Goal: Check status

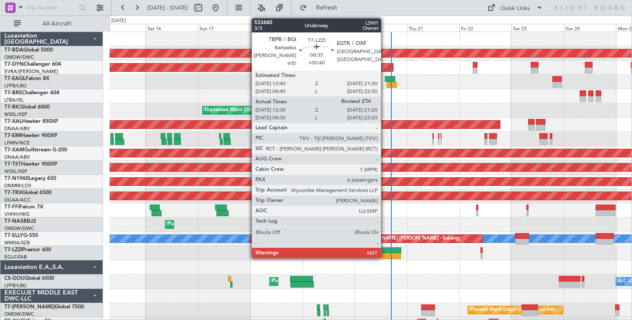
click at [386, 250] on div at bounding box center [391, 251] width 19 height 6
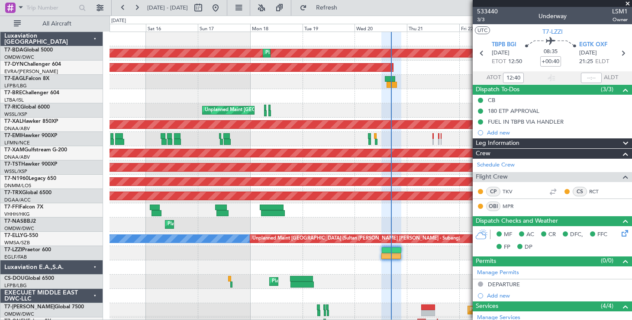
click at [628, 2] on span at bounding box center [628, 4] width 9 height 8
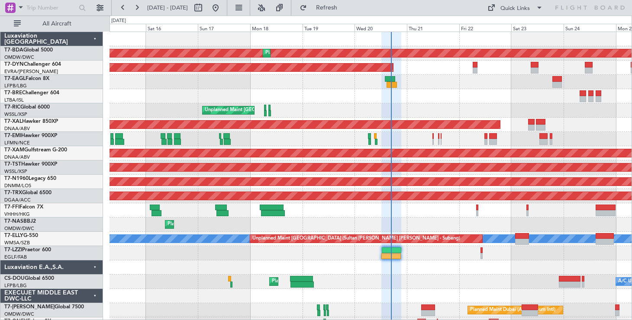
type input "0"
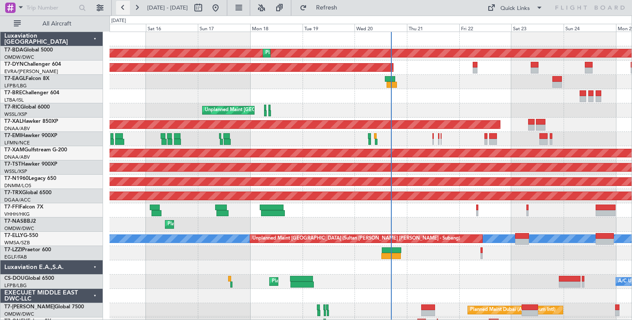
click at [127, 3] on button at bounding box center [123, 8] width 14 height 14
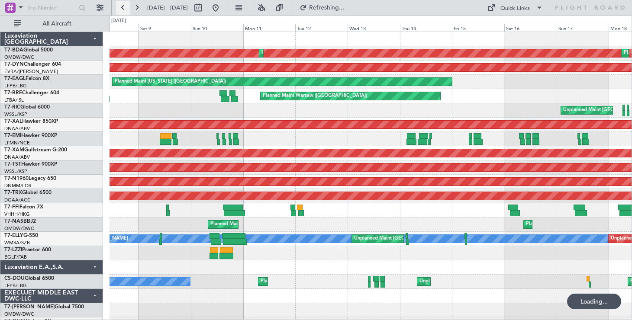
click at [127, 3] on button at bounding box center [123, 8] width 14 height 14
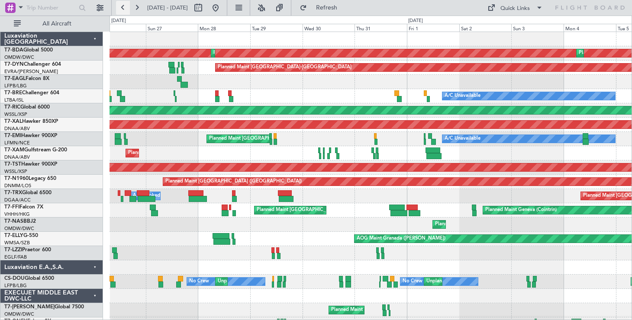
click at [126, 3] on button at bounding box center [123, 8] width 14 height 14
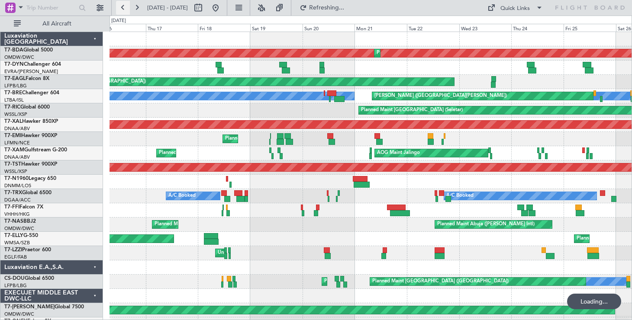
click at [125, 6] on button at bounding box center [123, 8] width 14 height 14
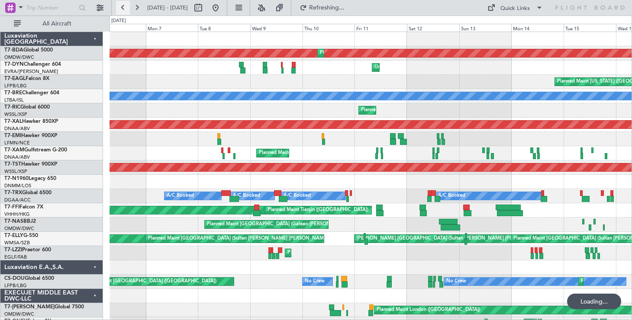
click at [125, 6] on button at bounding box center [123, 8] width 14 height 14
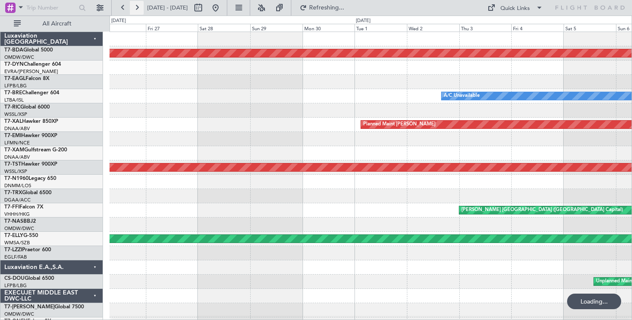
click at [138, 7] on button at bounding box center [137, 8] width 14 height 14
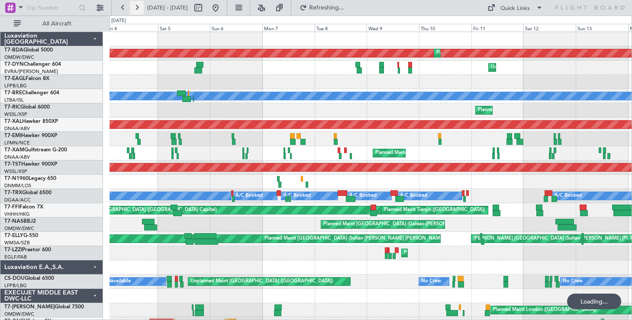
click at [138, 7] on button at bounding box center [137, 8] width 14 height 14
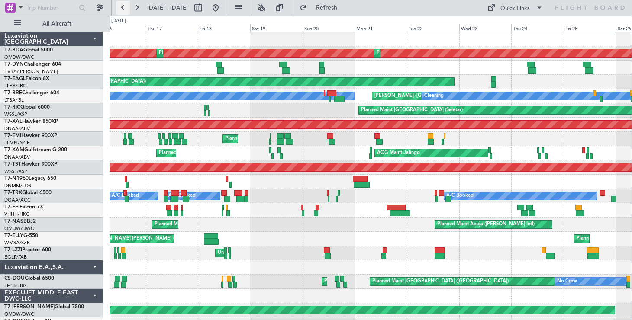
click at [126, 10] on button at bounding box center [123, 8] width 14 height 14
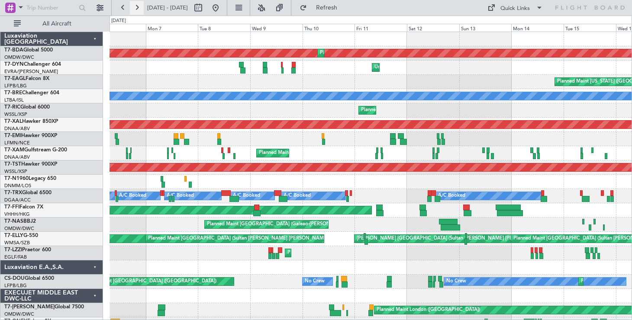
click at [134, 8] on button at bounding box center [137, 8] width 14 height 14
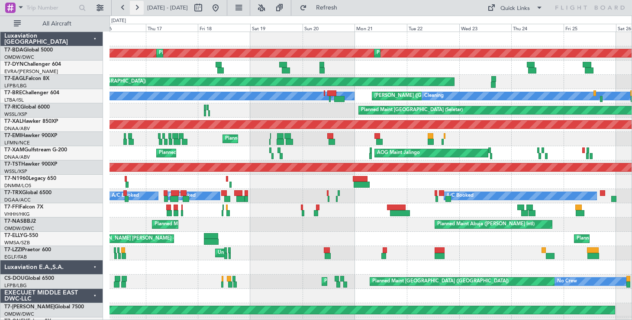
click at [134, 8] on button at bounding box center [137, 8] width 14 height 14
